Goal: Ask a question: Seek information or help from site administrators or community

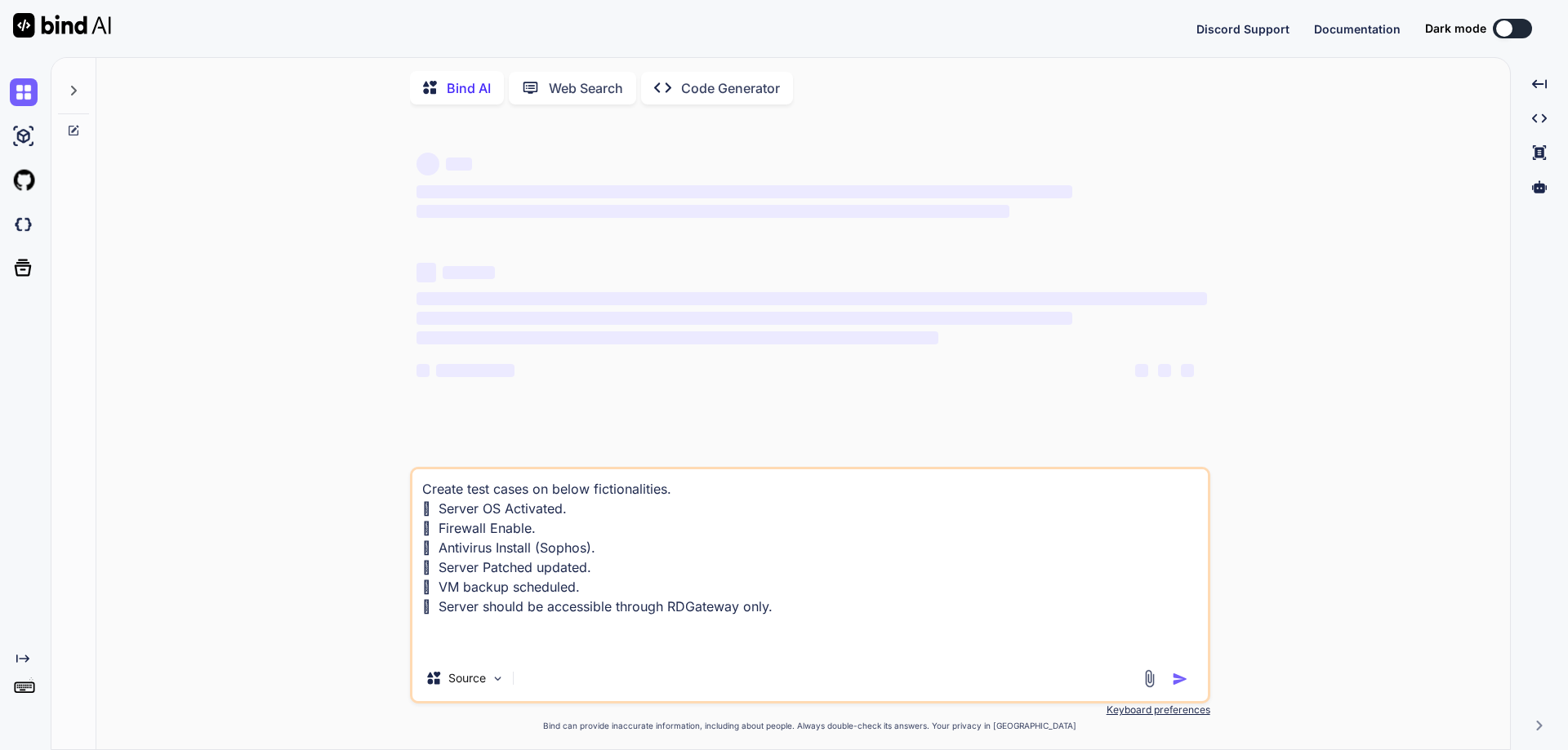
type textarea "x"
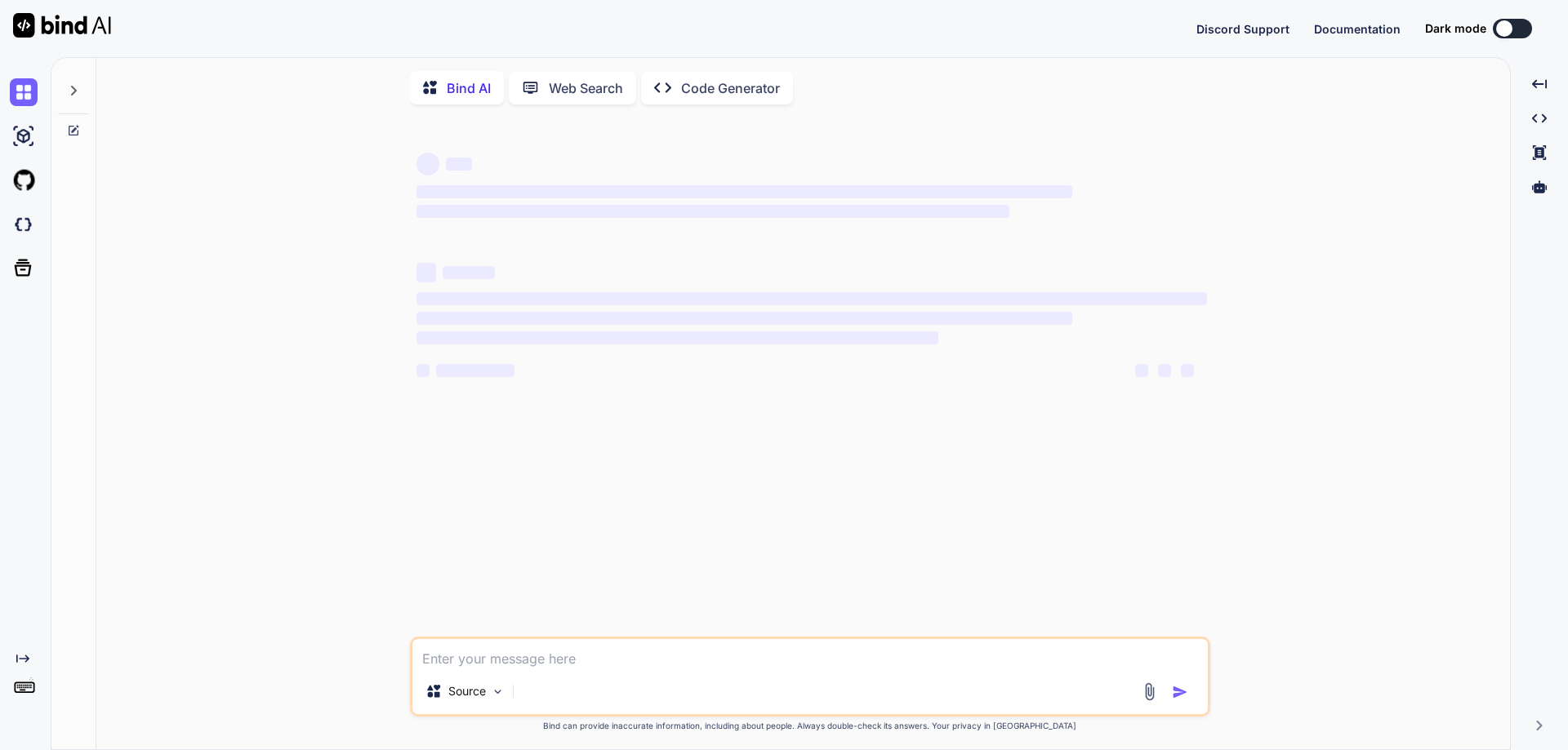
type textarea "x"
type textarea "p"
type textarea "x"
type textarea "pr"
type textarea "x"
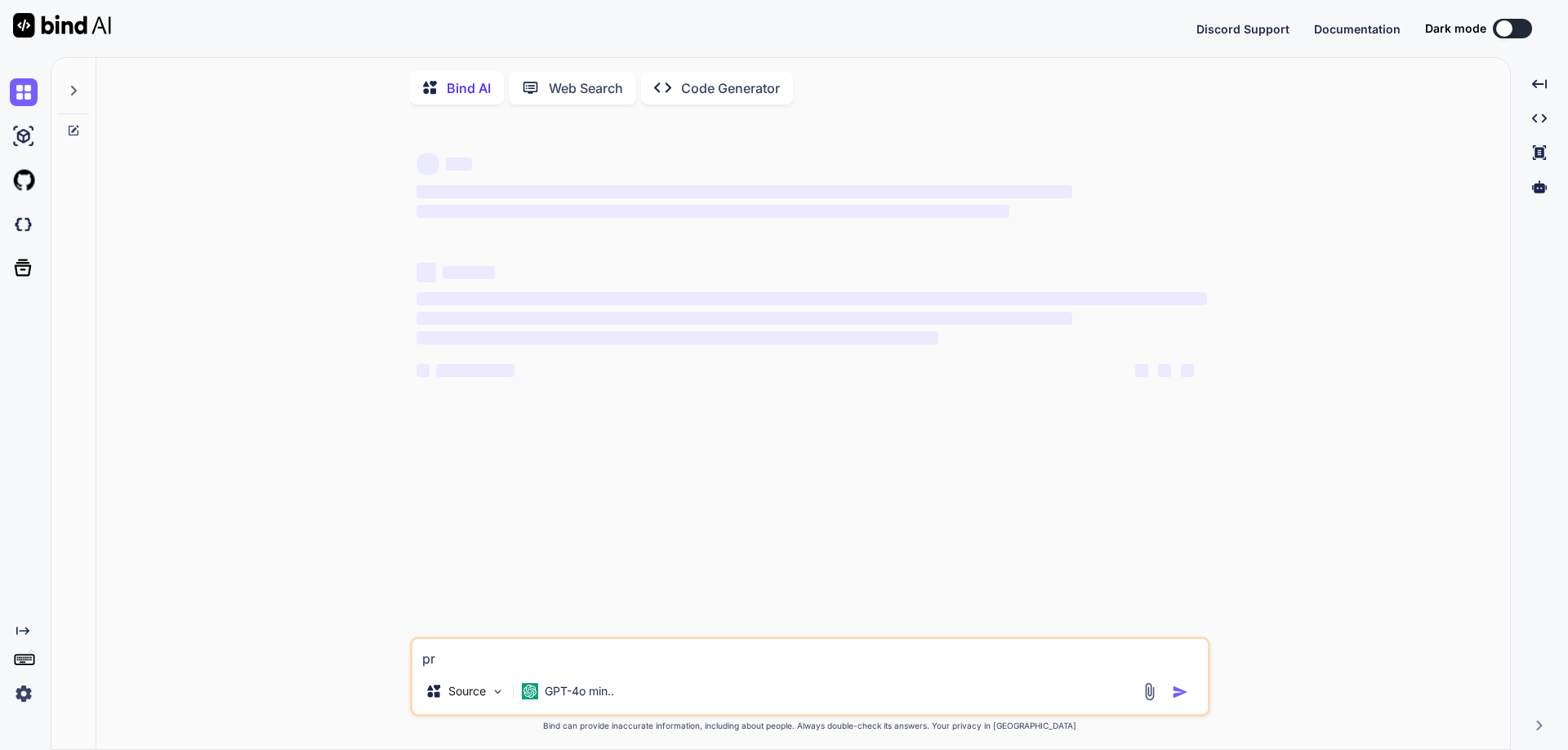
type textarea "pro"
type textarea "x"
type textarea "prov"
type textarea "x"
type textarea "provi"
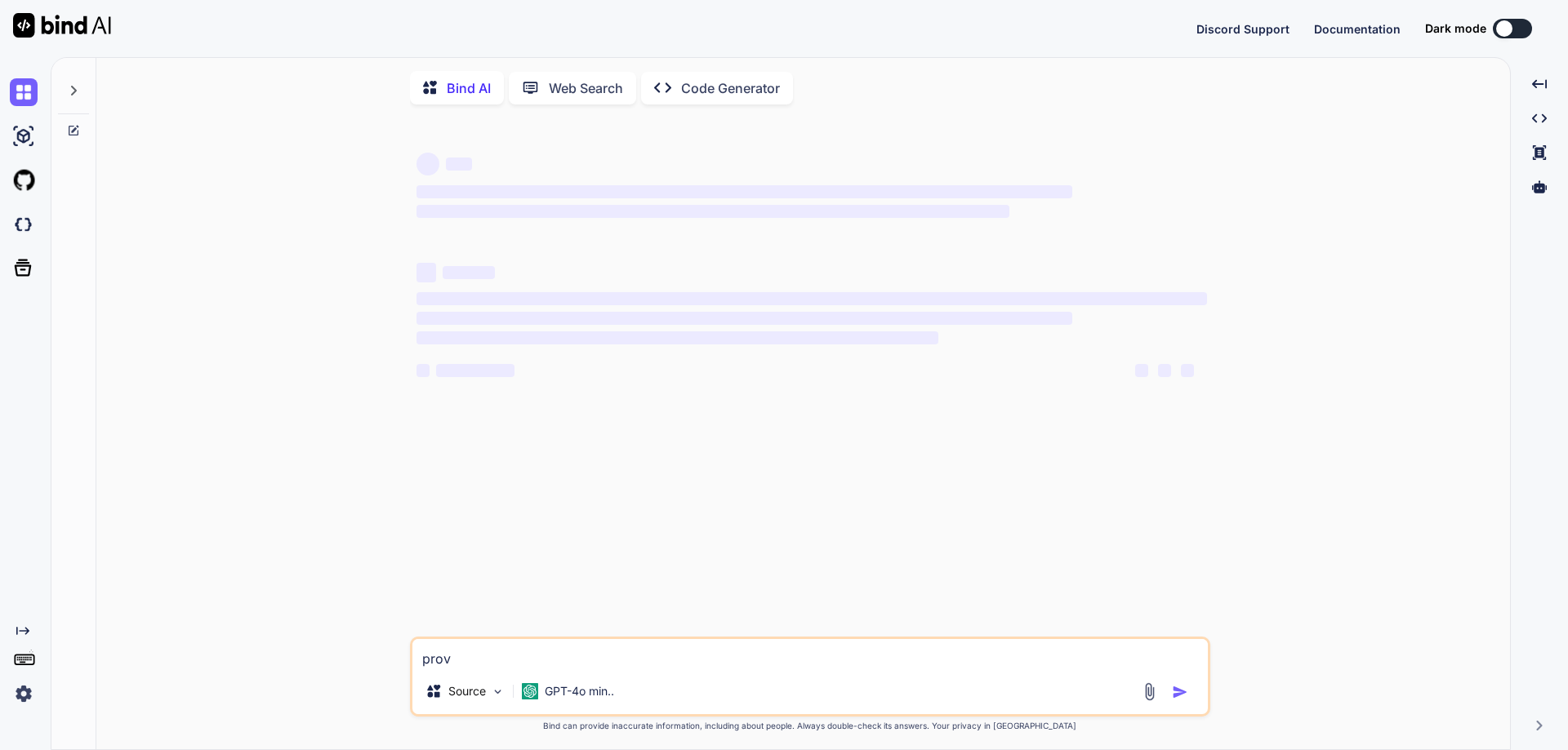
type textarea "x"
type textarea "provie"
type textarea "x"
type textarea "provie"
type textarea "x"
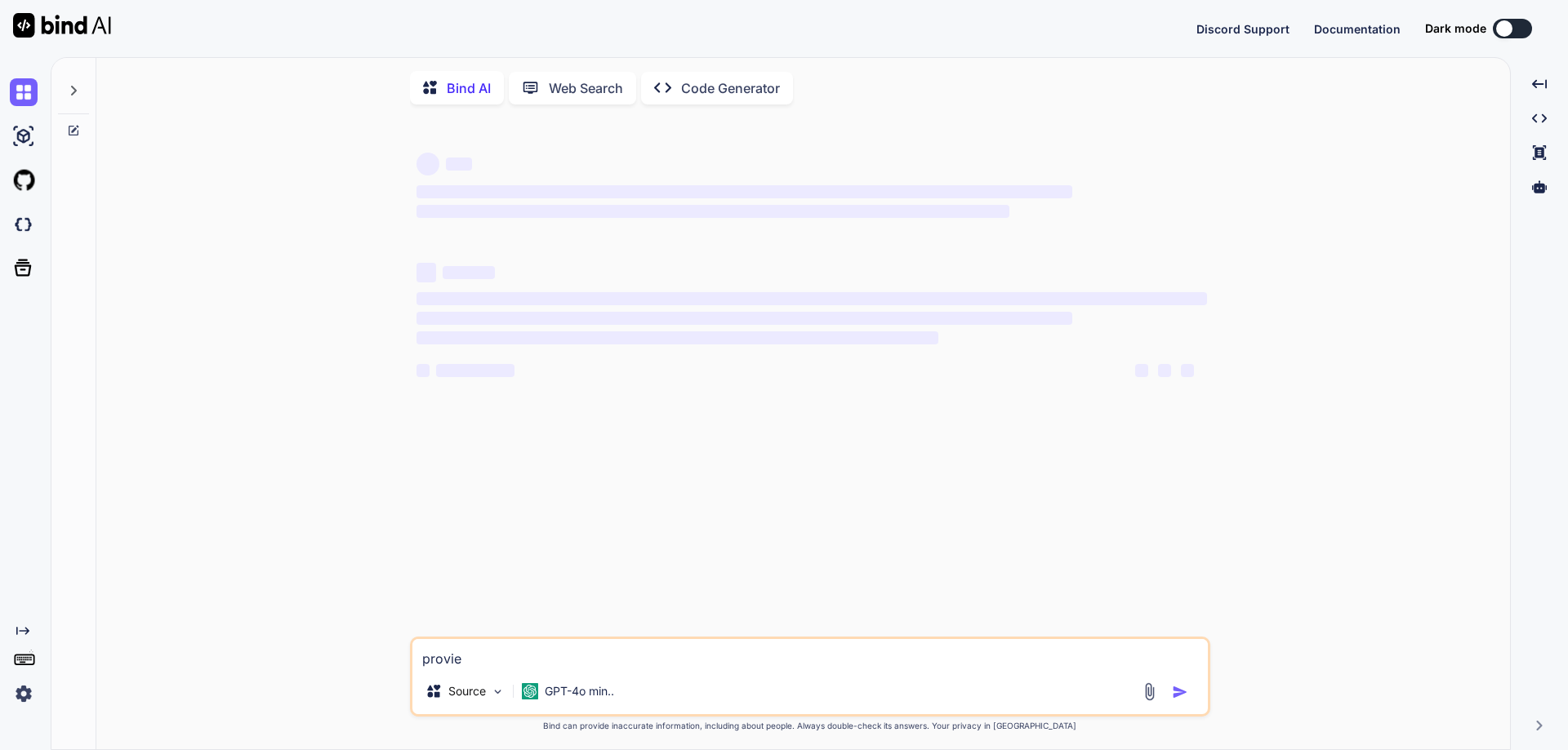
type textarea "provie"
type textarea "x"
type textarea "provi"
type textarea "x"
type textarea "provid"
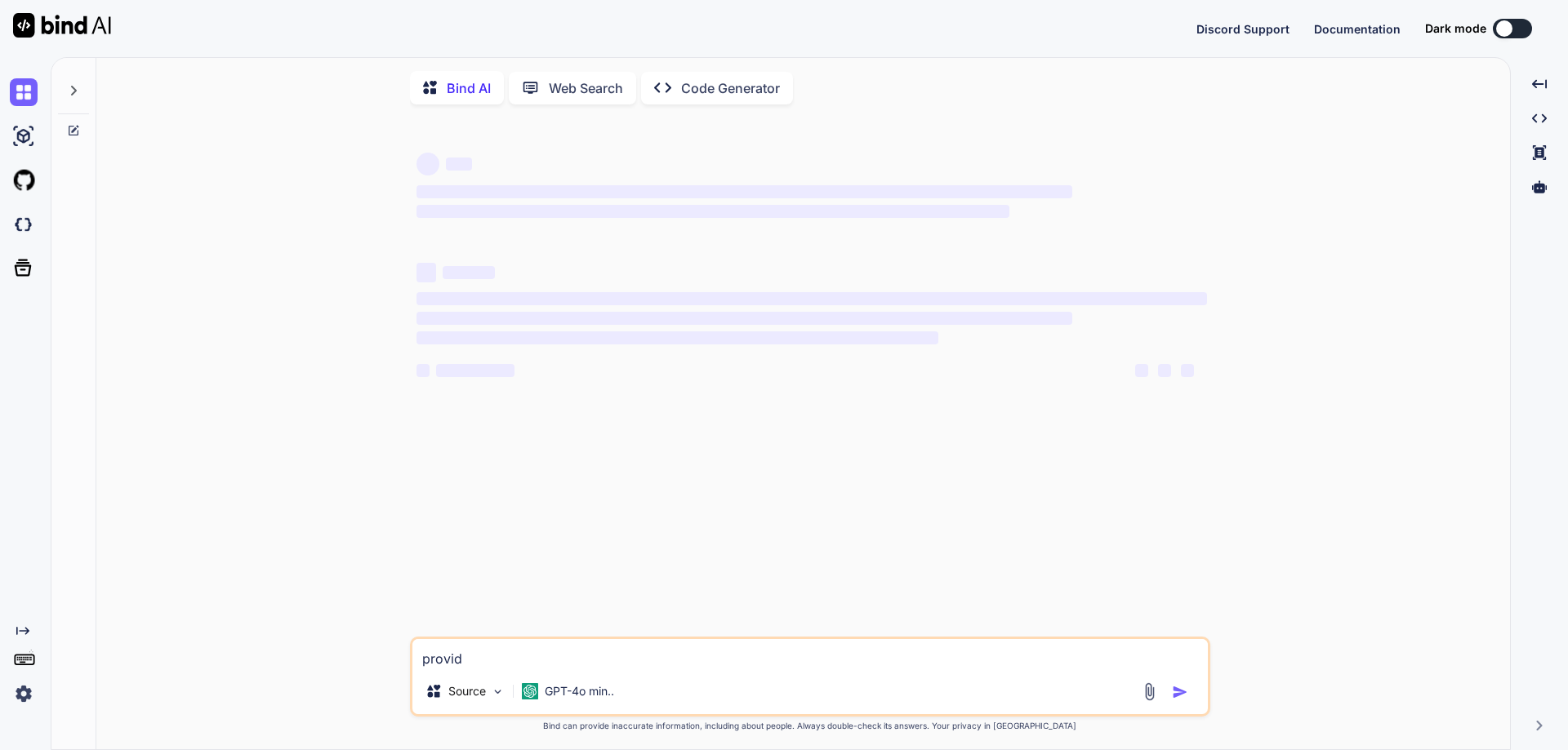
type textarea "x"
type textarea "provide"
type textarea "x"
type textarea "provide"
type textarea "x"
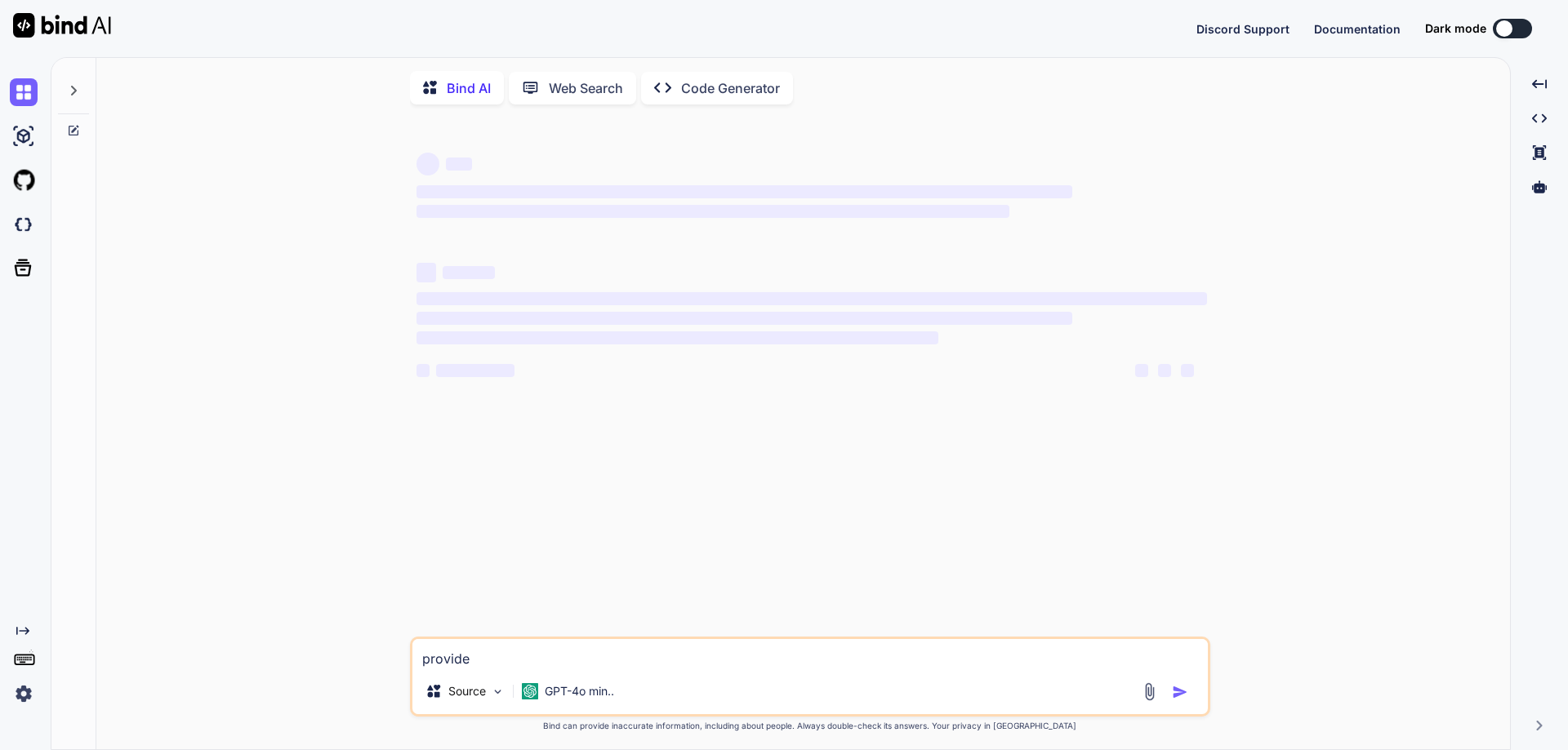
type textarea "provide t"
type textarea "x"
type textarea "provide th"
type textarea "x"
type textarea "provide the"
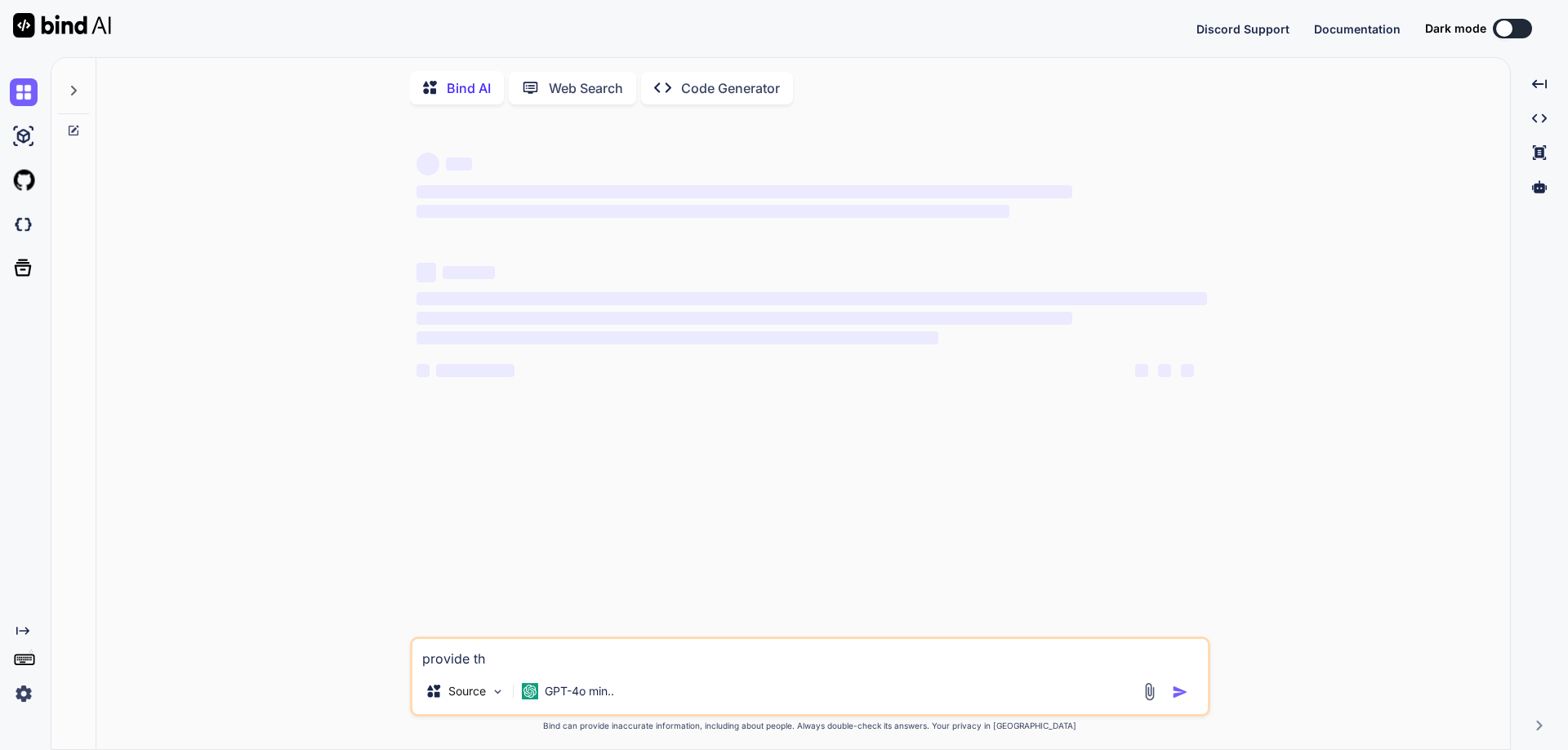
type textarea "x"
type textarea "provide the"
type textarea "x"
type textarea "provide the class Main { public static void main(String[] args) { int n= 27; } }"
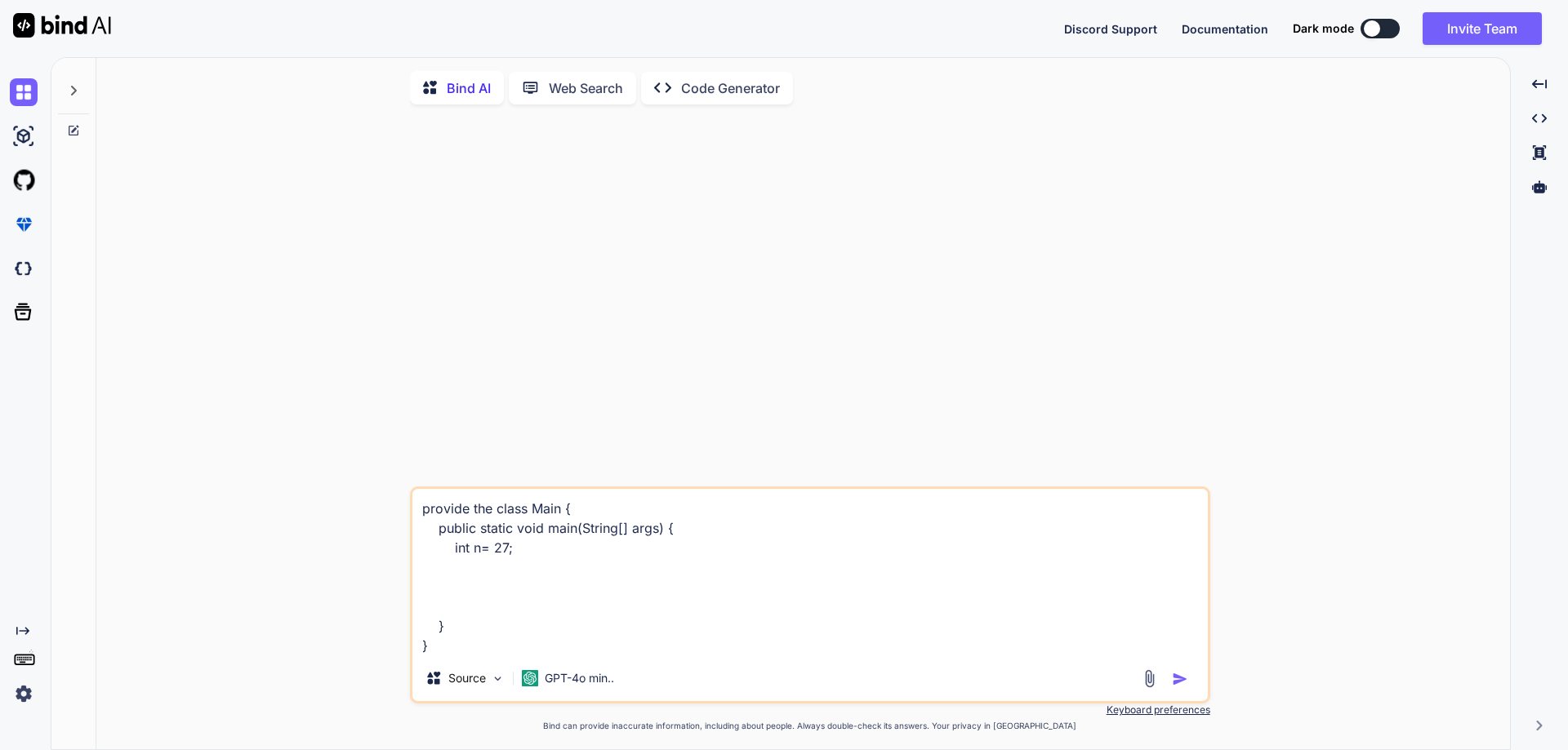
type textarea "x"
click at [496, 516] on textarea "provide the class Main { public static void main(String[] args) { int n= 27; } }" at bounding box center [810, 572] width 795 height 166
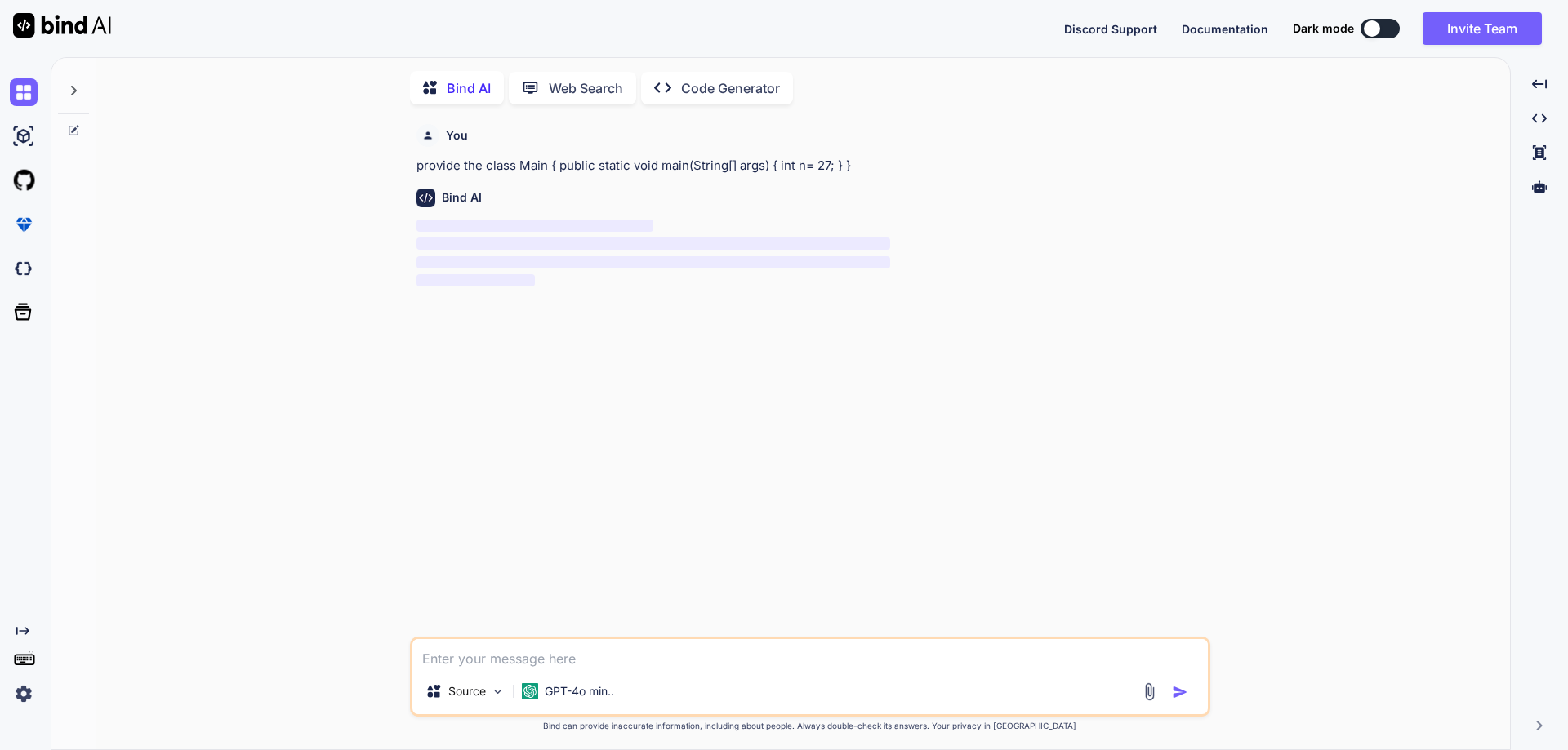
scroll to position [6, 0]
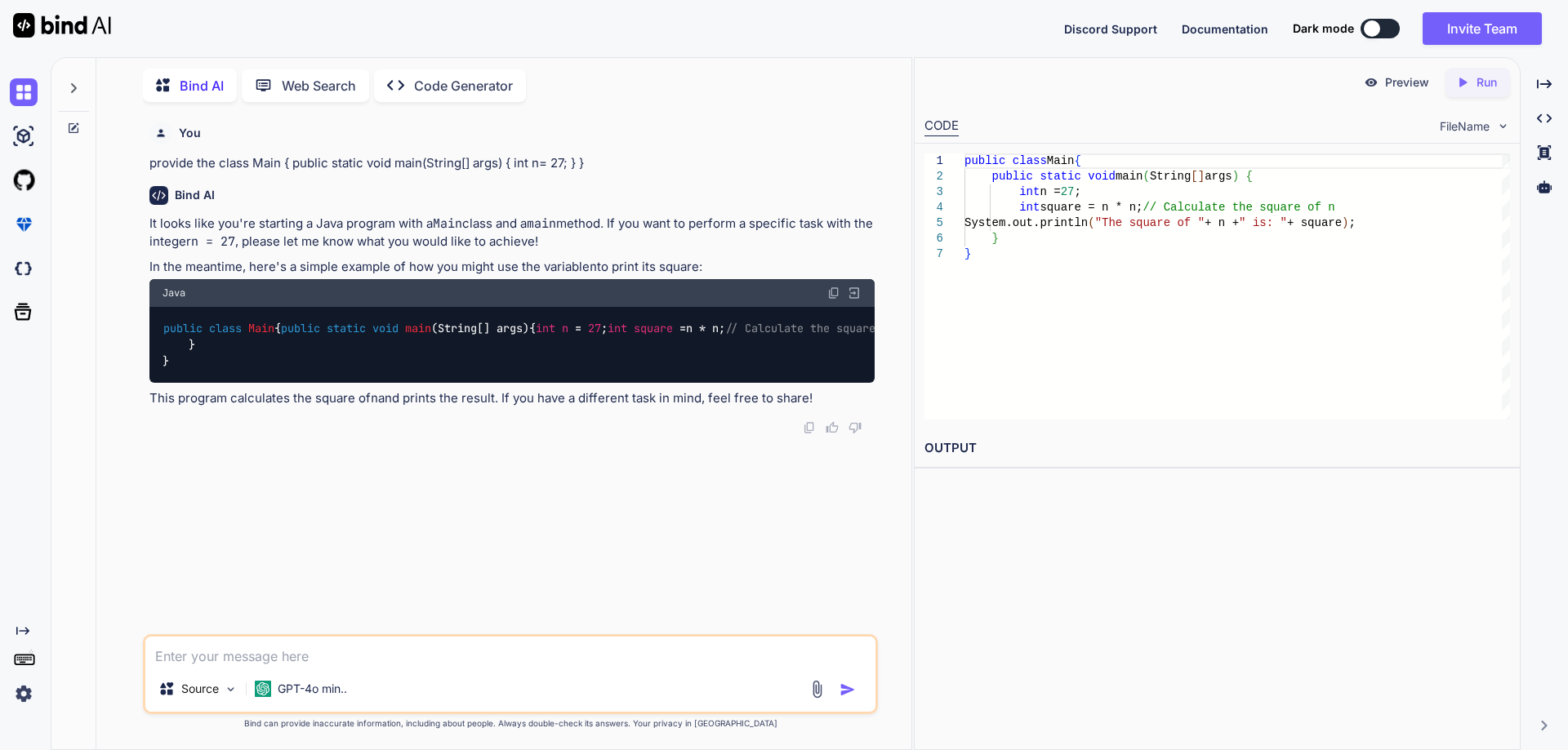
click at [272, 656] on textarea at bounding box center [510, 651] width 731 height 30
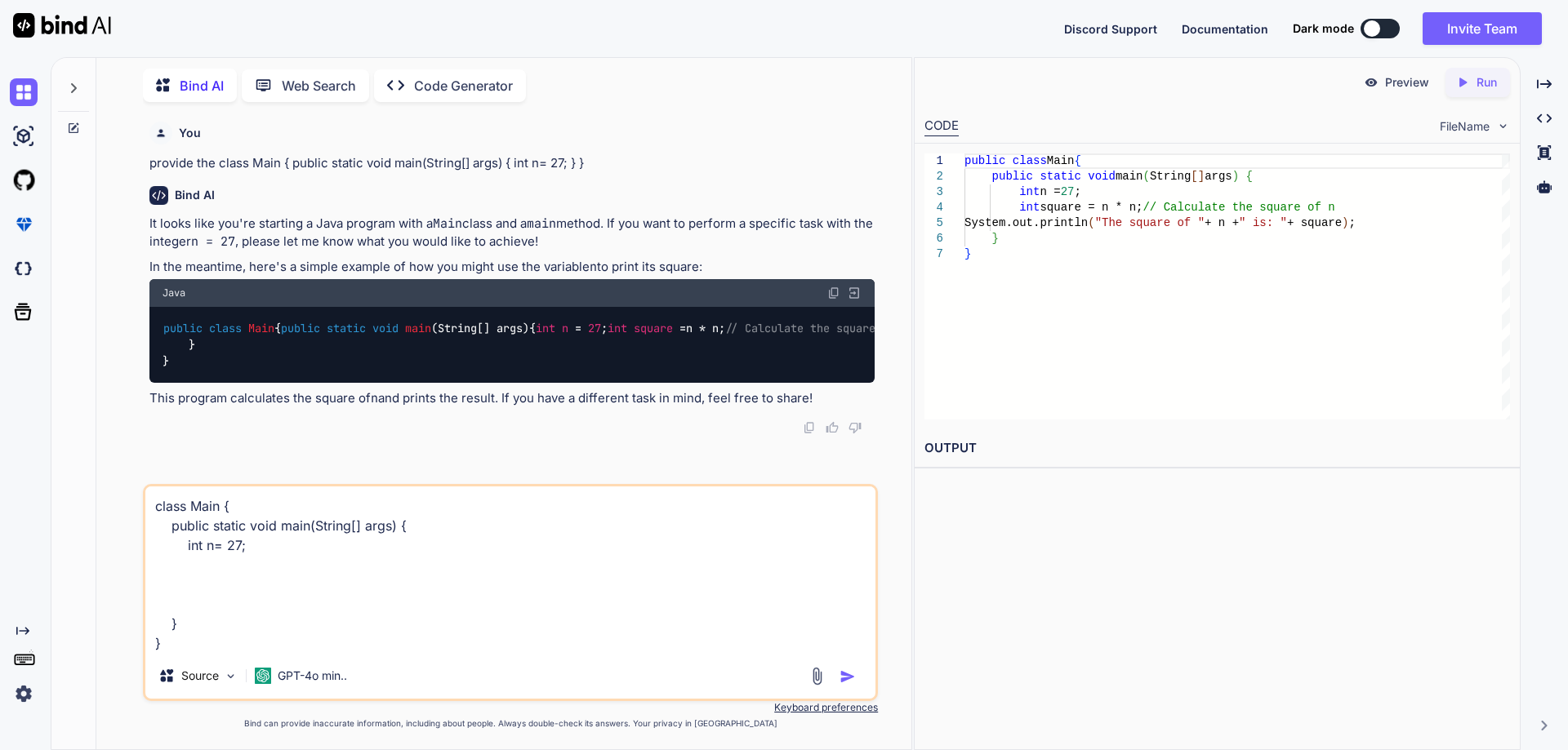
click at [208, 622] on textarea "class Main { public static void main(String[] args) { int n= 27; } }" at bounding box center [510, 569] width 731 height 166
click at [192, 644] on textarea "class Main { public static void main(String[] args) { int n= 27; } }" at bounding box center [510, 569] width 731 height 166
type textarea "class Main { public static void main(String[] args) { int n= 27; } } output sho…"
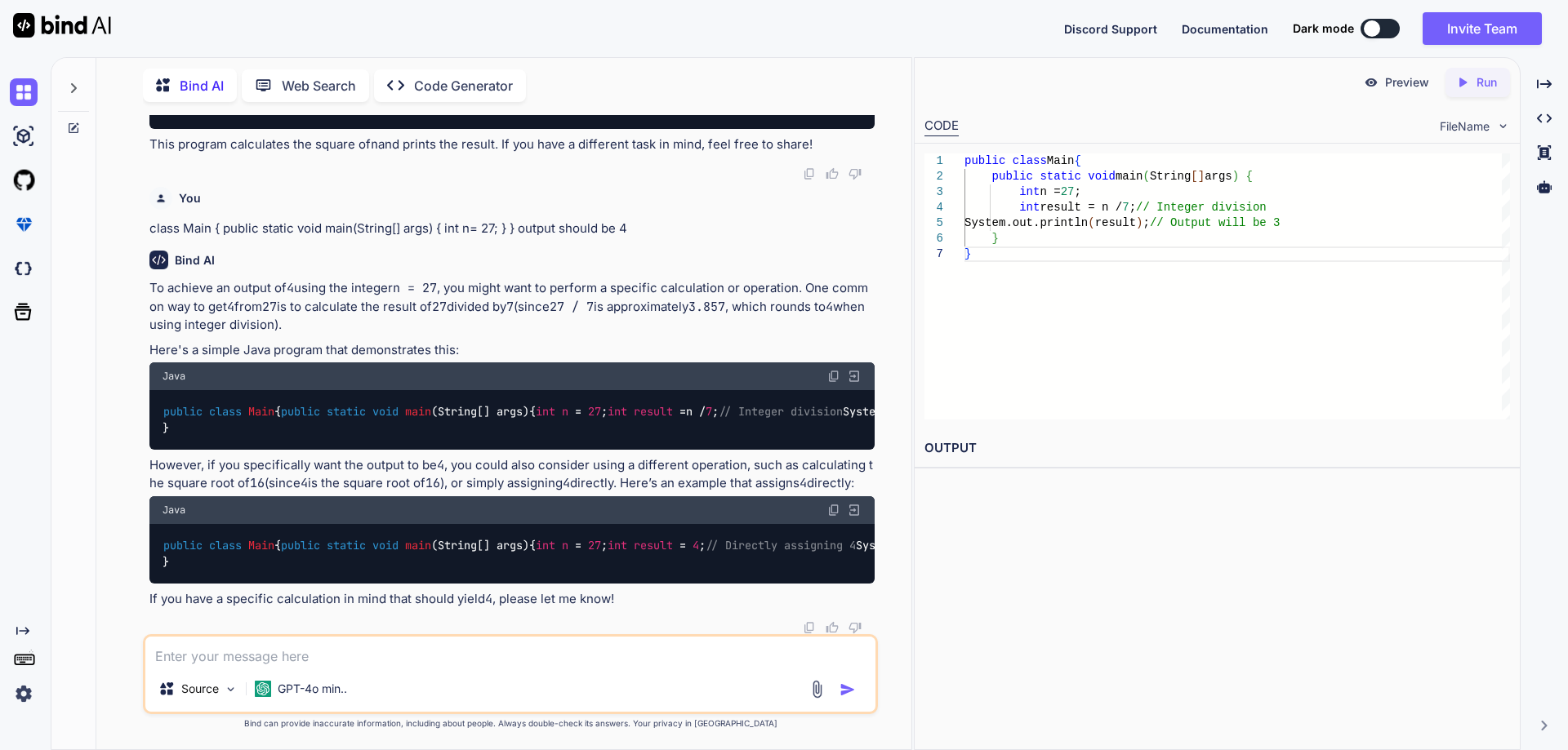
scroll to position [506, 0]
click at [271, 653] on textarea at bounding box center [510, 651] width 731 height 30
click at [271, 653] on textarea "n = 27" at bounding box center [510, 651] width 731 height 30
type textarea "n = 27, then 2*7= 14. 1*4=4, so result should be 4"
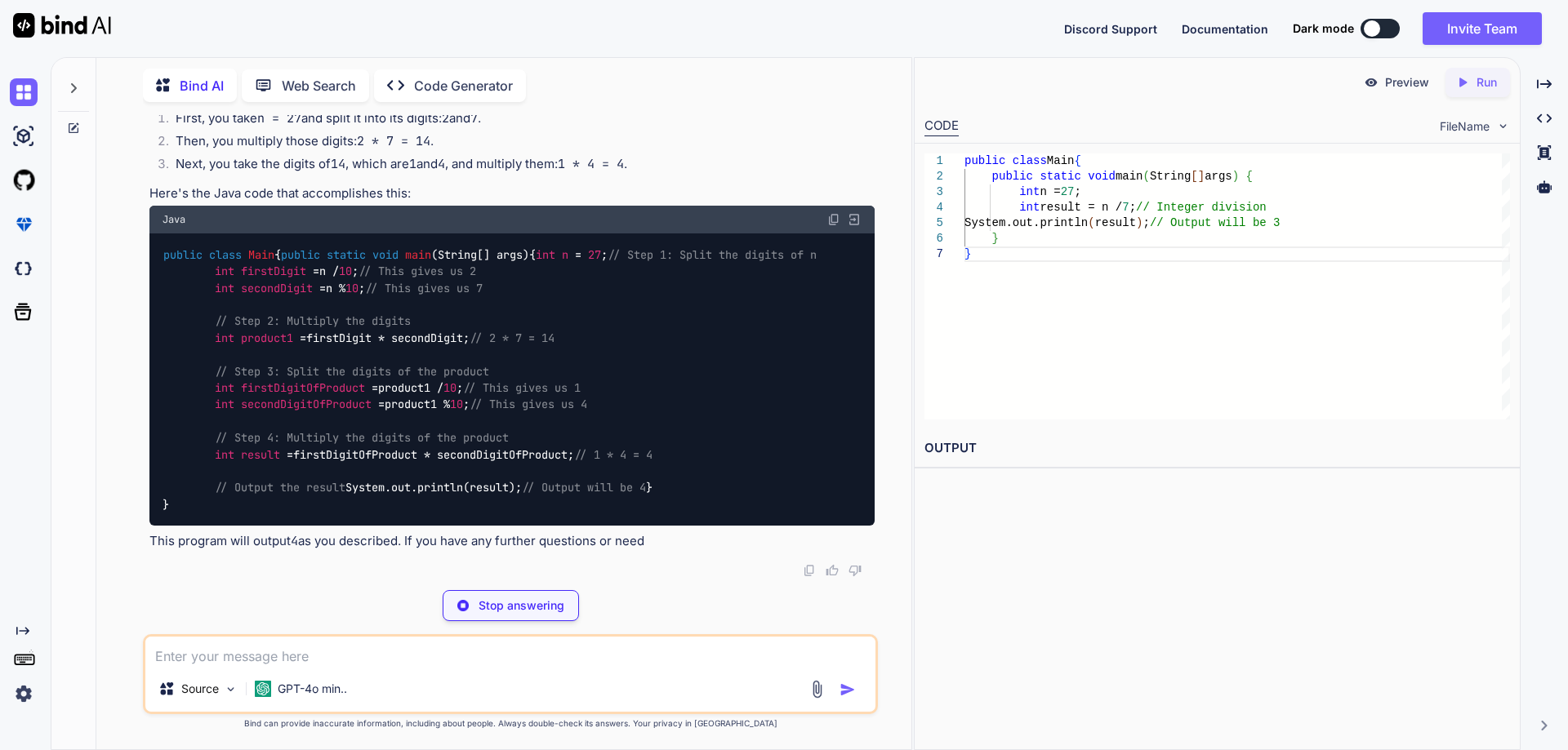
scroll to position [1231, 0]
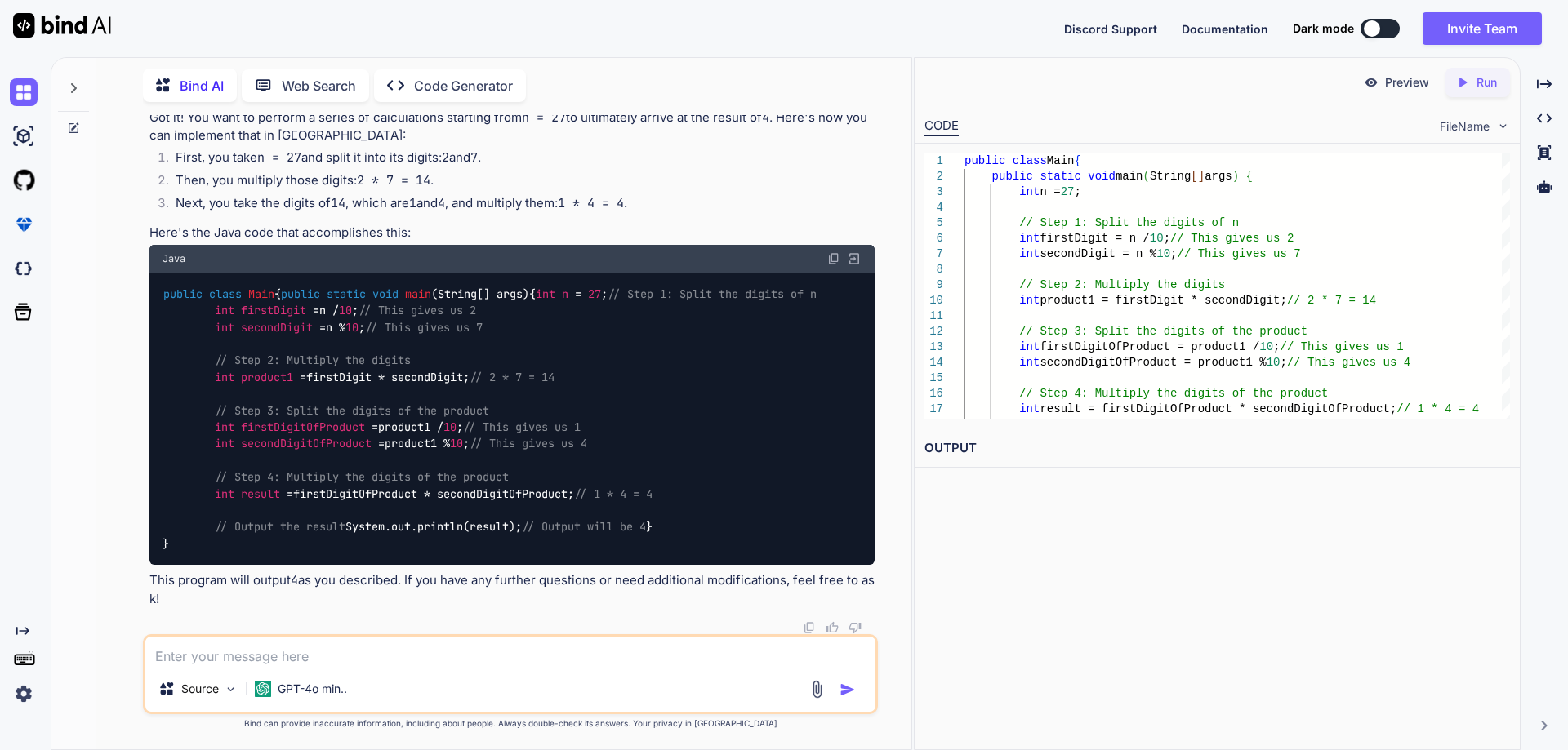
click at [171, 543] on div "public class Main { public static void main (String[] args) { int n = 27 ; // S…" at bounding box center [511, 419] width 725 height 292
drag, startPoint x: 173, startPoint y: 543, endPoint x: 166, endPoint y: 199, distance: 344.1
click at [166, 273] on div "public class Main { public static void main (String[] args) { int n = 27 ; // S…" at bounding box center [511, 419] width 725 height 292
copy code "public class Main { public static void main (String[] args) { int n = 27 ; // S…"
click at [344, 461] on code "public class Main { public static void main (String[] args) { int n = 27 ; // S…" at bounding box center [490, 419] width 654 height 267
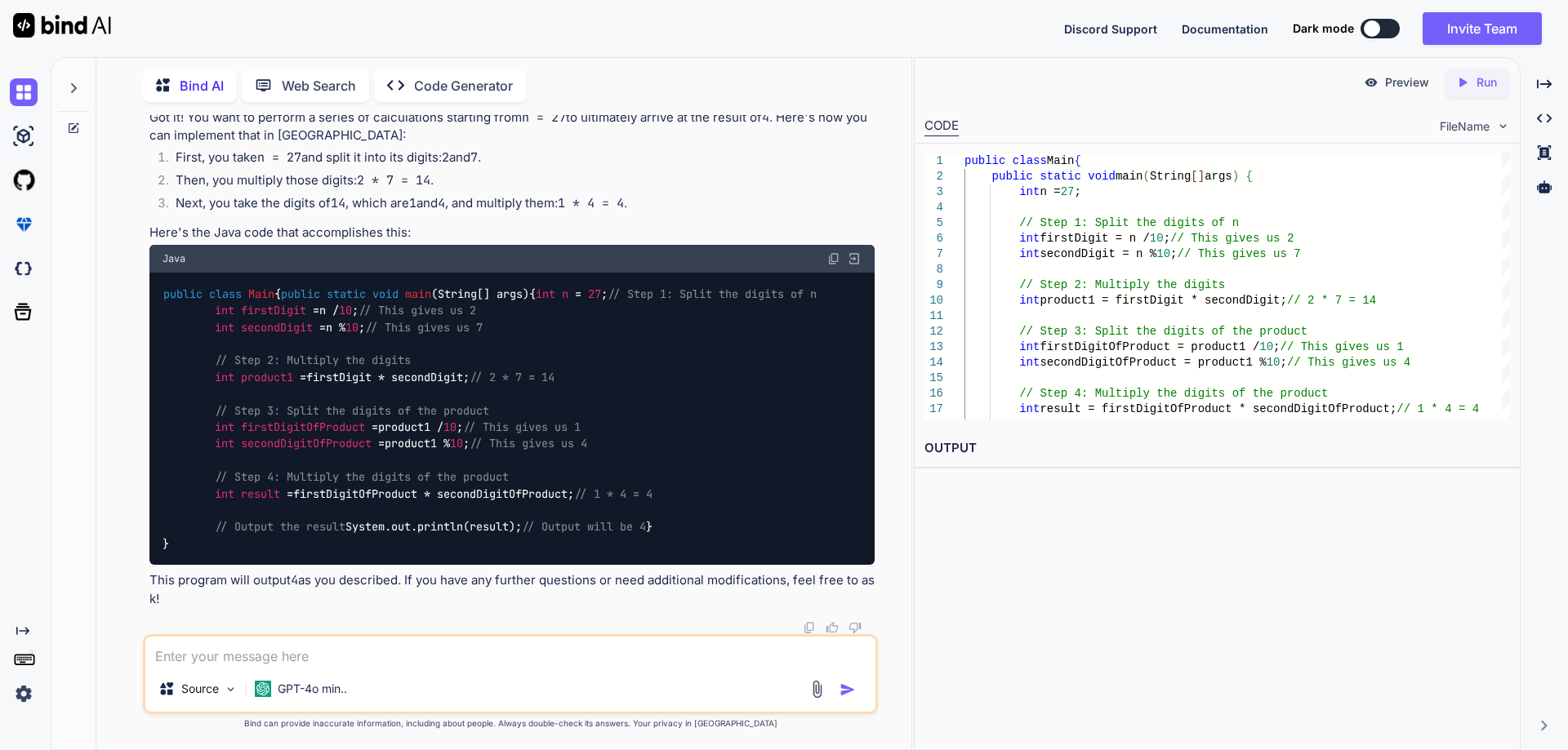
scroll to position [1068, 0]
drag, startPoint x: 477, startPoint y: 244, endPoint x: 392, endPoint y: 244, distance: 85.0
click at [392, 194] on li "Then, you multiply those digits: 2 * 7 = 14 ." at bounding box center [518, 182] width 713 height 22
drag, startPoint x: 189, startPoint y: 269, endPoint x: 387, endPoint y: 268, distance: 198.0
click at [320, 217] on li "Next, you take the digits of 14 , which are 1 and 4 , and multiply them: 1 * 4 …" at bounding box center [518, 205] width 713 height 22
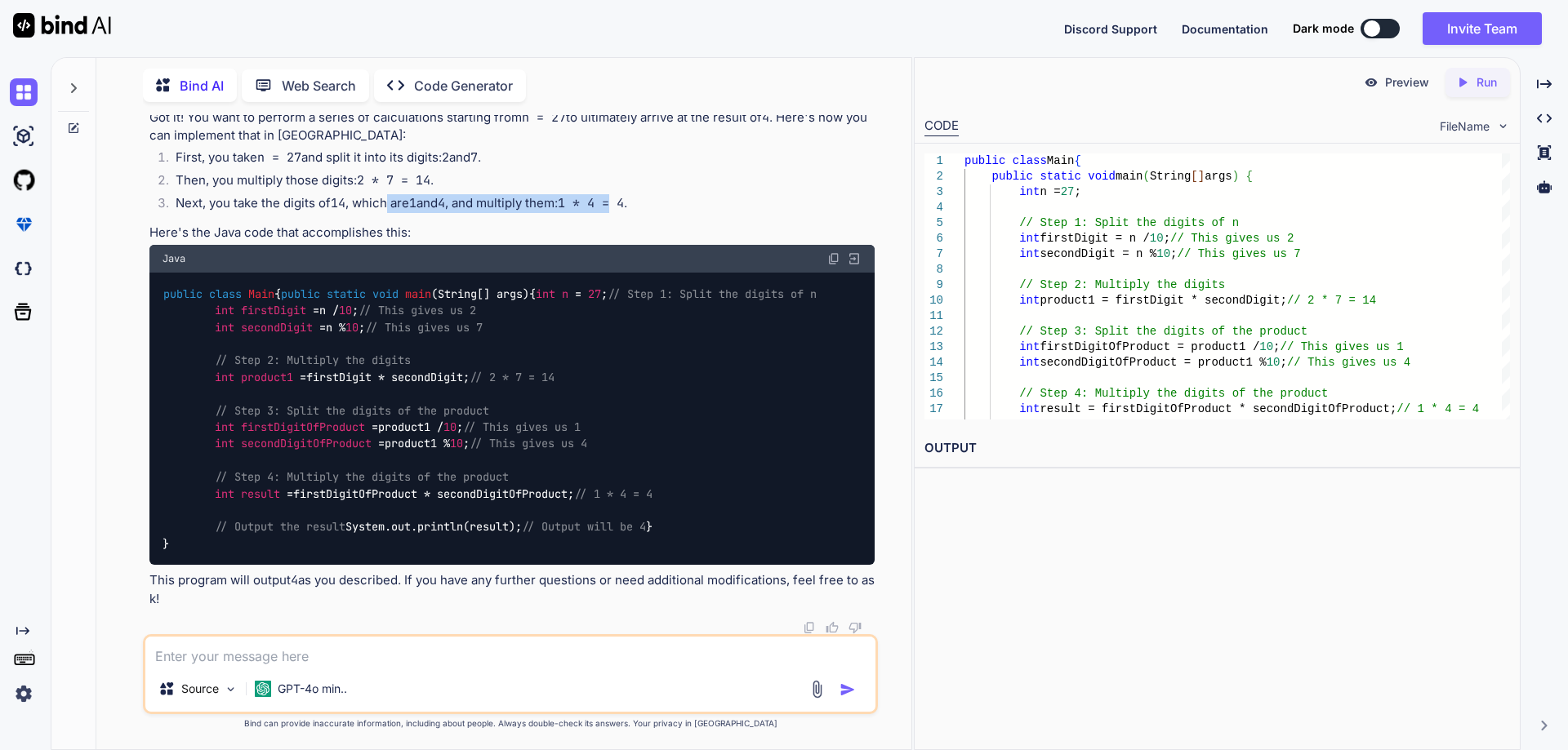
drag, startPoint x: 388, startPoint y: 268, endPoint x: 628, endPoint y: 260, distance: 240.1
click at [628, 217] on li "Next, you take the digits of 14 , which are 1 and 4 , and multiply them: 1 * 4 …" at bounding box center [518, 205] width 713 height 22
click at [488, 146] on p "Got it! You want to perform a series of calculations starting from n = 27 to ul…" at bounding box center [511, 127] width 725 height 37
click at [210, 654] on textarea at bounding box center [510, 651] width 731 height 30
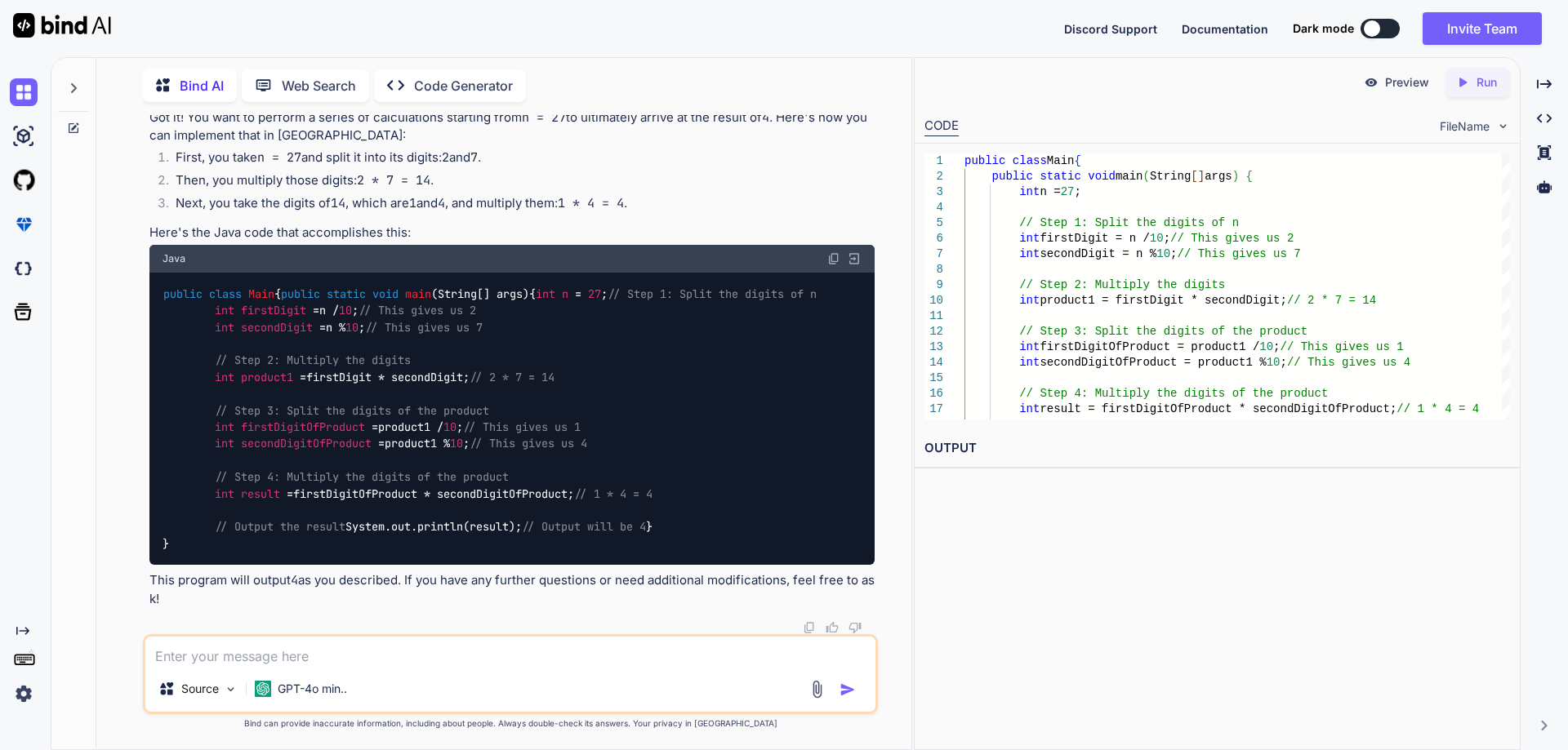
scroll to position [823, 0]
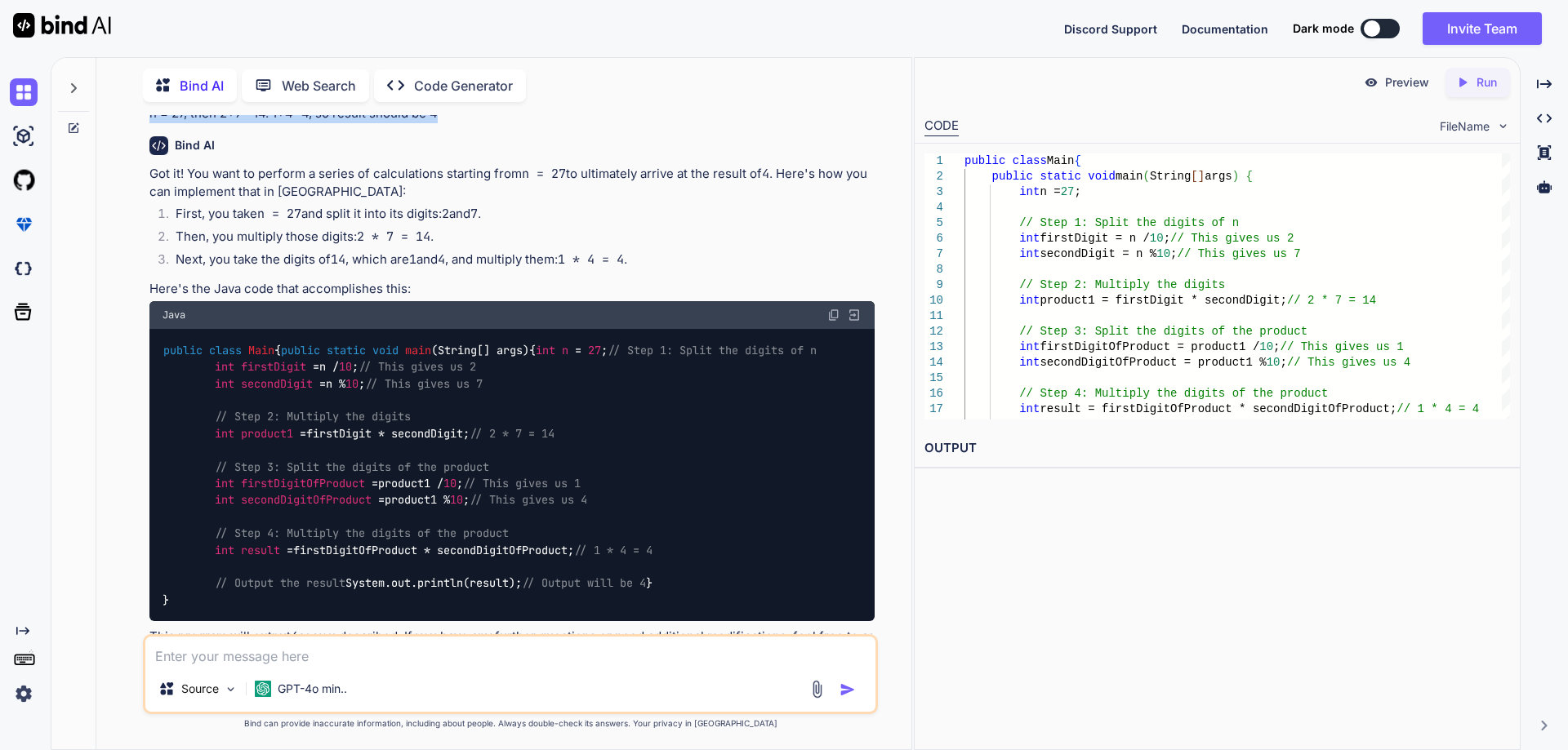
drag, startPoint x: 148, startPoint y: 364, endPoint x: 469, endPoint y: 360, distance: 321.0
click at [469, 360] on div "You provide the class Main { public static void main(String[] args) { int n= 27…" at bounding box center [512, 375] width 732 height 519
copy p "n = 27, then 2*7= 14. 1*4=4, so result should be 4"
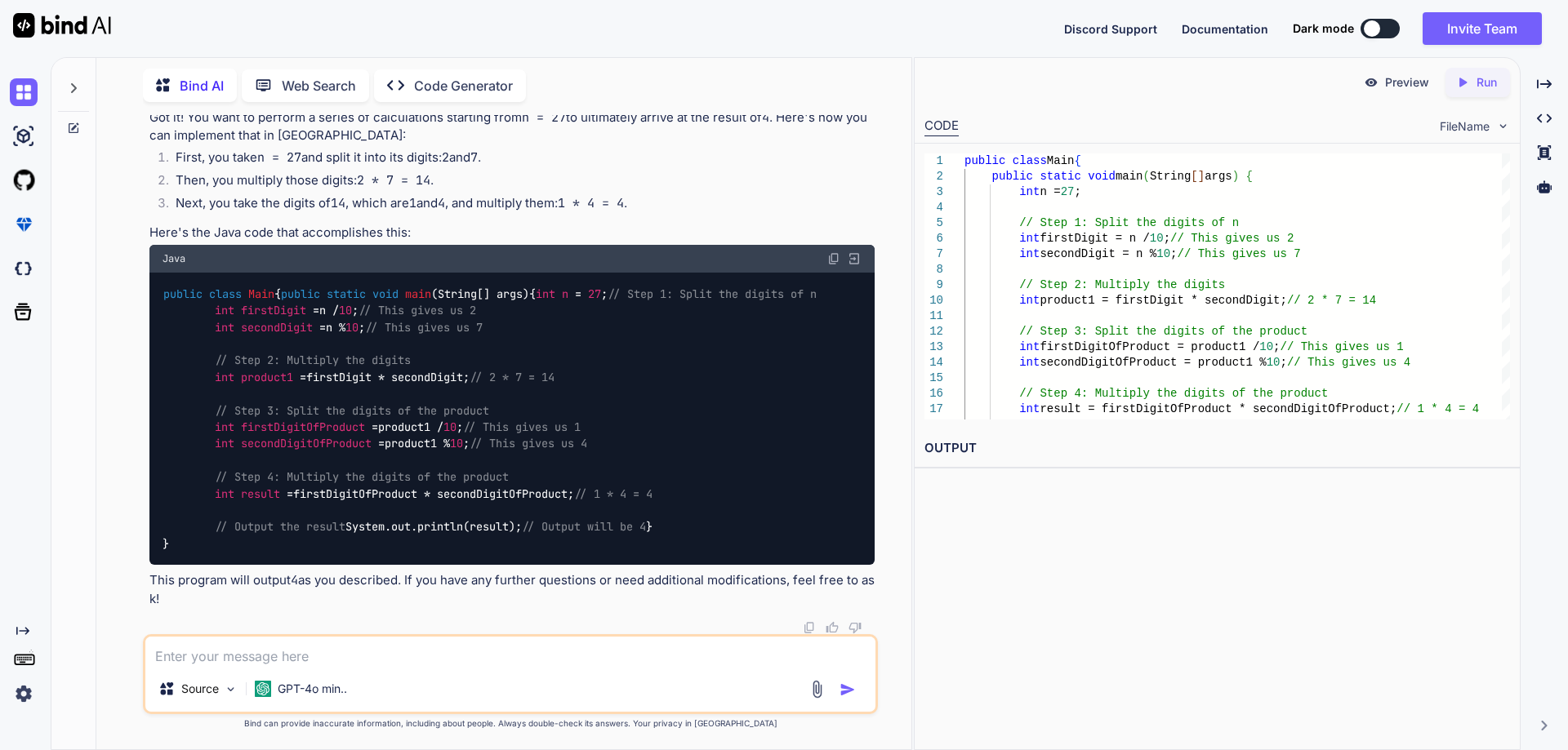
scroll to position [1231, 0]
click at [269, 649] on textarea at bounding box center [510, 651] width 731 height 30
paste textarea "n = 27, then 2*7= 14. 1*4=4, so result should be 4"
click at [154, 660] on textarea "n = 27, then 2*7= 14. 1*4=4, so result should be 4" at bounding box center [510, 651] width 731 height 30
click at [428, 660] on textarea "write a java program if n = 27, then 2*7= 14. 1*4=4, so result should be 4" at bounding box center [510, 651] width 731 height 30
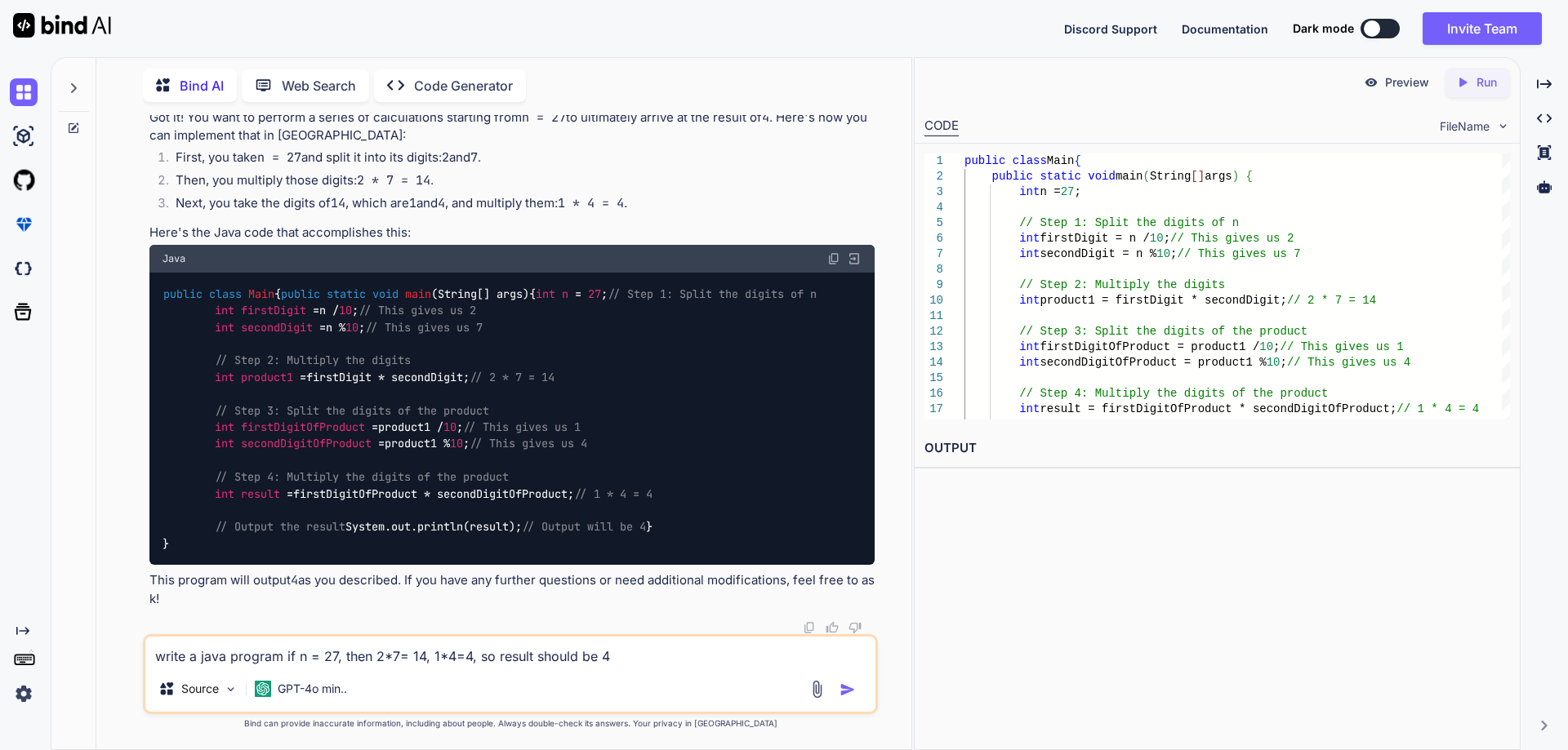
click at [456, 660] on textarea "write a java program if n = 27, then 2*7= 14, 1*4=4, so result should be 4" at bounding box center [510, 651] width 731 height 30
click at [450, 658] on textarea "write a java program if n = 27, then 2*7= 14, 1*4=4, so result should be 4" at bounding box center [510, 651] width 731 height 30
click at [466, 659] on textarea "write a java program if n = 27, then 2*7= 14, 1*4 =4, so result should be 4" at bounding box center [510, 651] width 731 height 30
type textarea "write a java program if n = 27, then 2*7= 14, 1*4 = 4, so result should be 4"
click at [625, 658] on textarea "write a java program if n = 27, then 2*7= 14, 1*4 = 4, so result should be 4" at bounding box center [510, 651] width 731 height 30
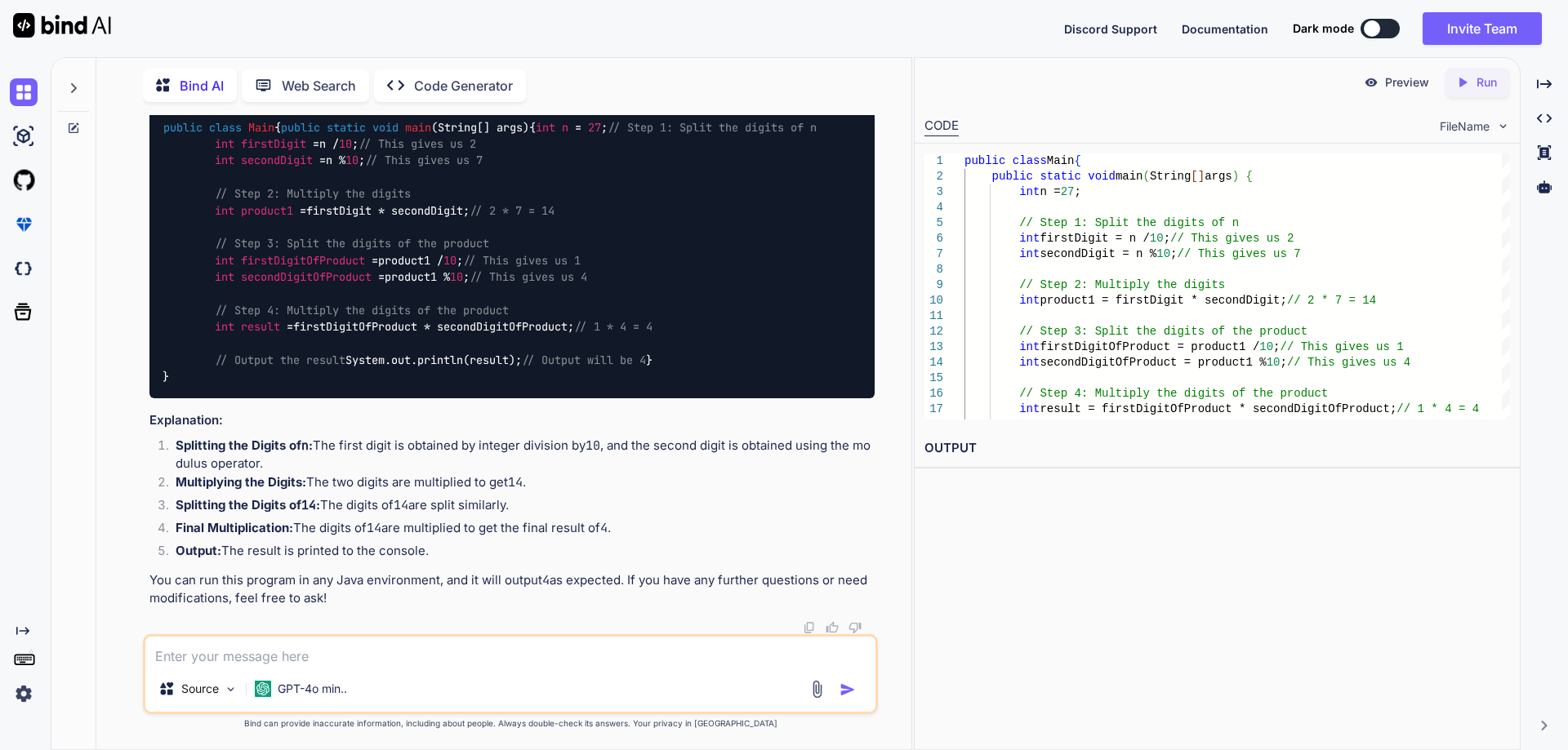
scroll to position [1781, 0]
click at [279, 660] on textarea at bounding box center [510, 651] width 731 height 30
type textarea "if user provide the dynamic value"
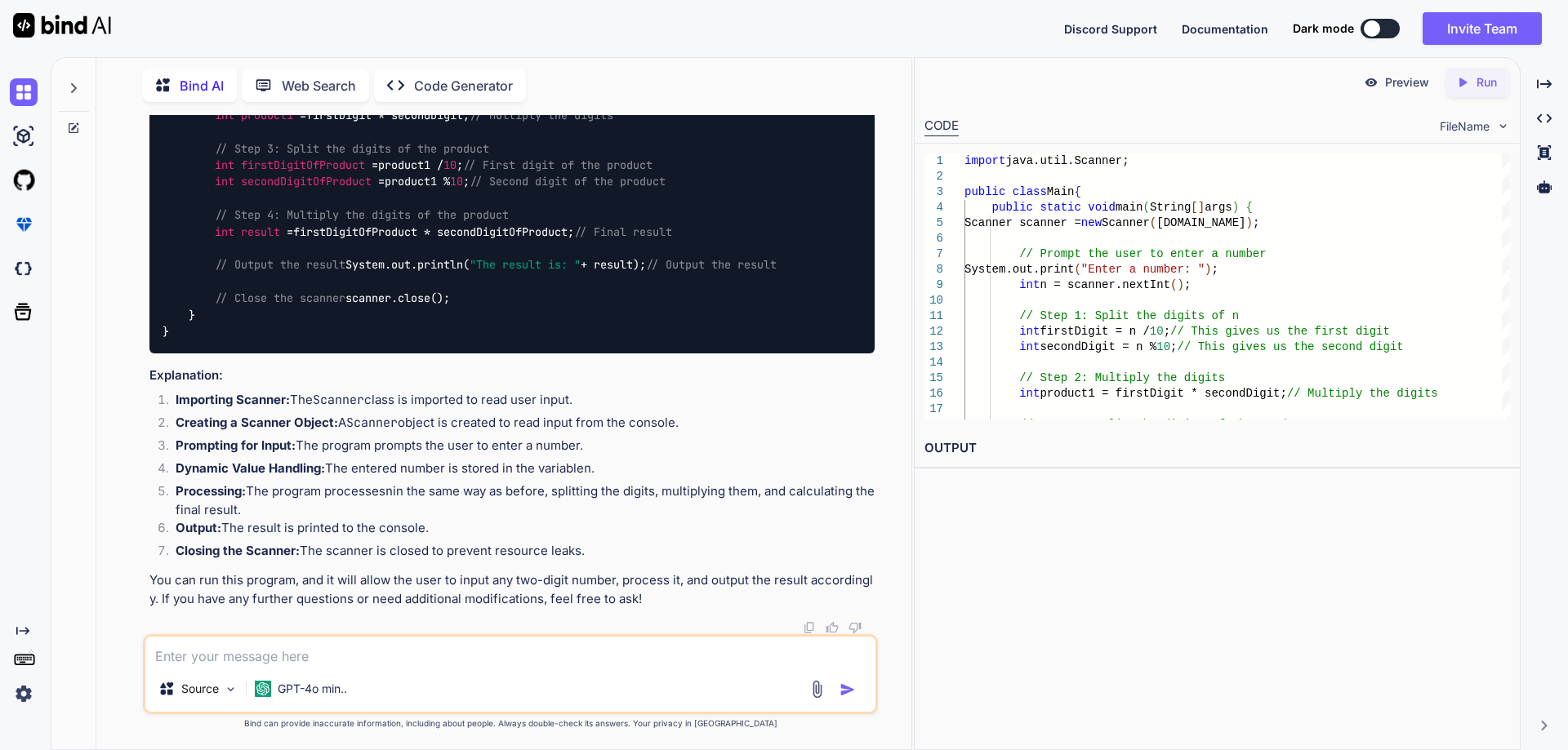
scroll to position [2686, 0]
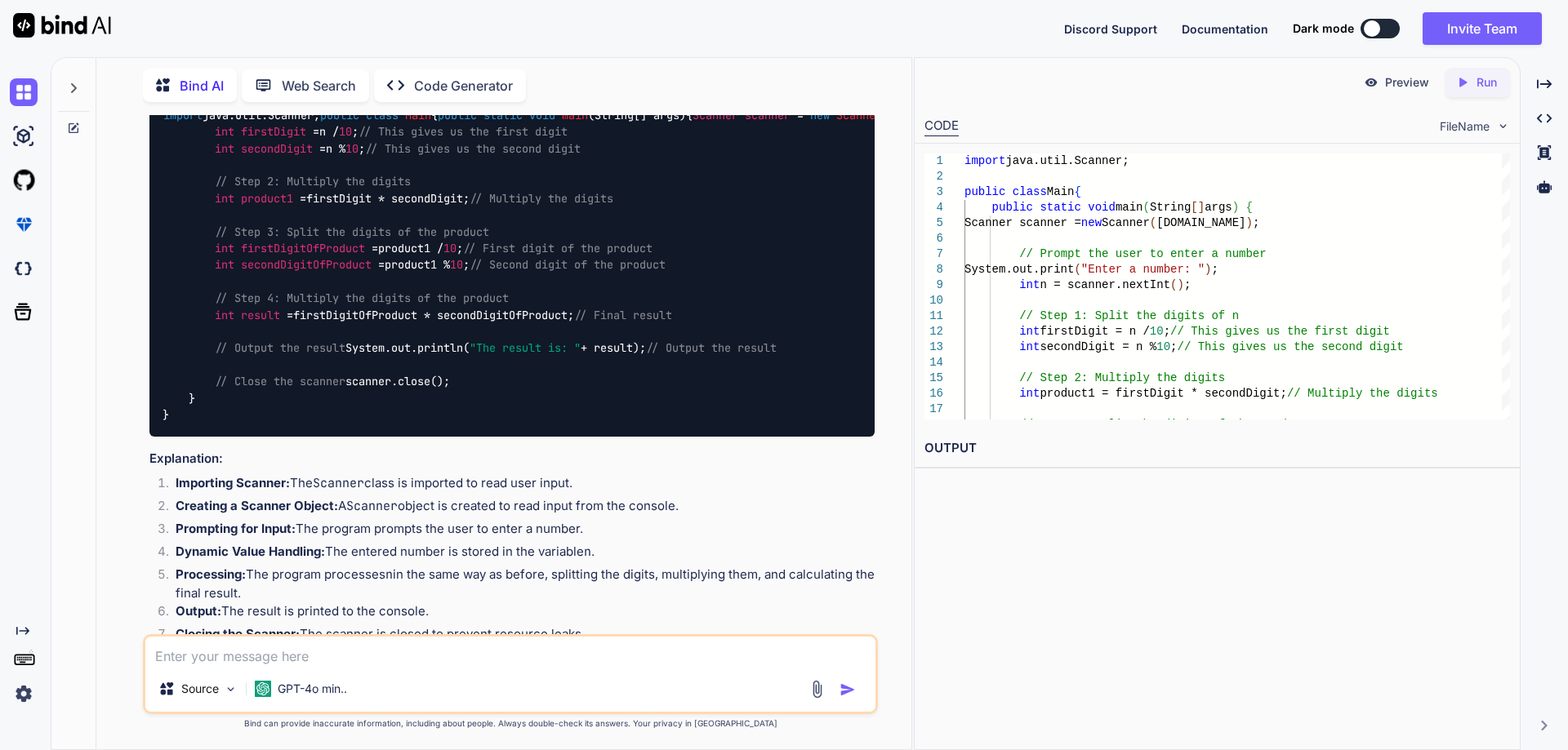
drag, startPoint x: 313, startPoint y: 225, endPoint x: 669, endPoint y: 225, distance: 356.0
drag, startPoint x: 329, startPoint y: 250, endPoint x: 542, endPoint y: 247, distance: 213.0
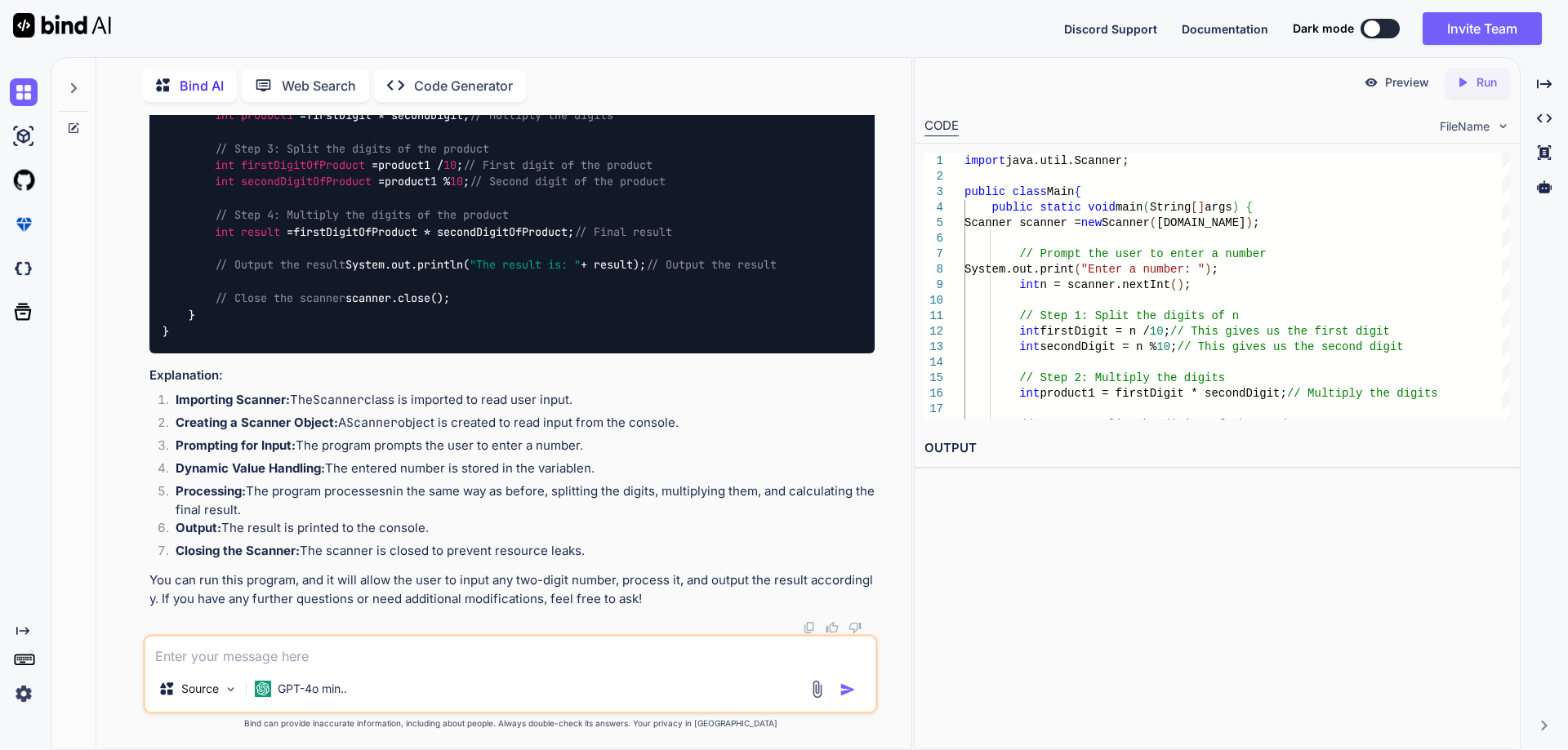
scroll to position [2609, 0]
drag, startPoint x: 165, startPoint y: 238, endPoint x: 465, endPoint y: 293, distance: 305.0
click at [465, 293] on div "import java.util.Scanner; public class Main { public static void main (String[]…" at bounding box center [511, 181] width 725 height 342
copy code "import java.util.Scanner; public class Main { public static void main (String[]…"
